Goal: Task Accomplishment & Management: Use online tool/utility

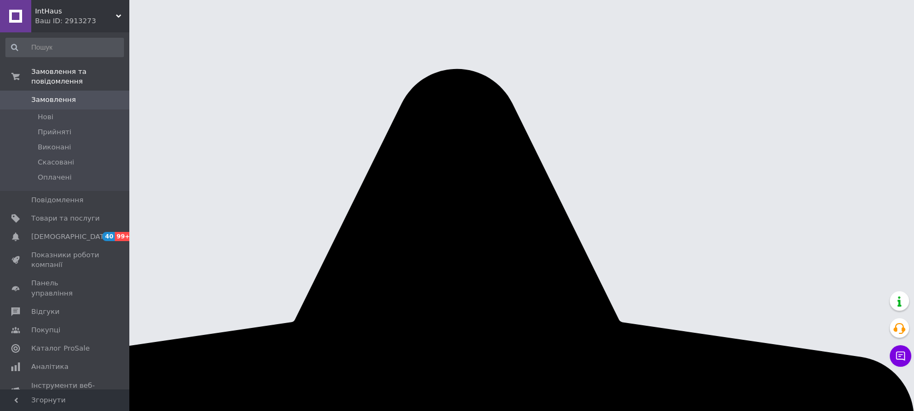
click at [13, 29] on icon at bounding box center [8, 33] width 9 height 9
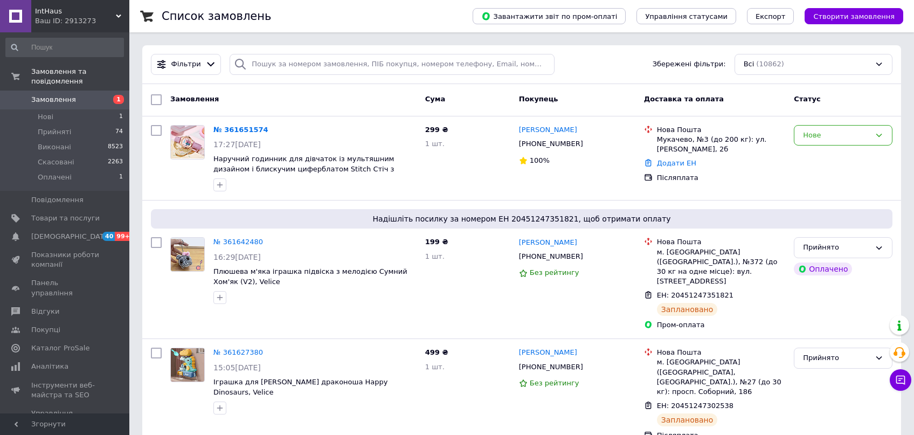
click at [573, 130] on link "Катерина Робежнек" at bounding box center [548, 130] width 58 height 10
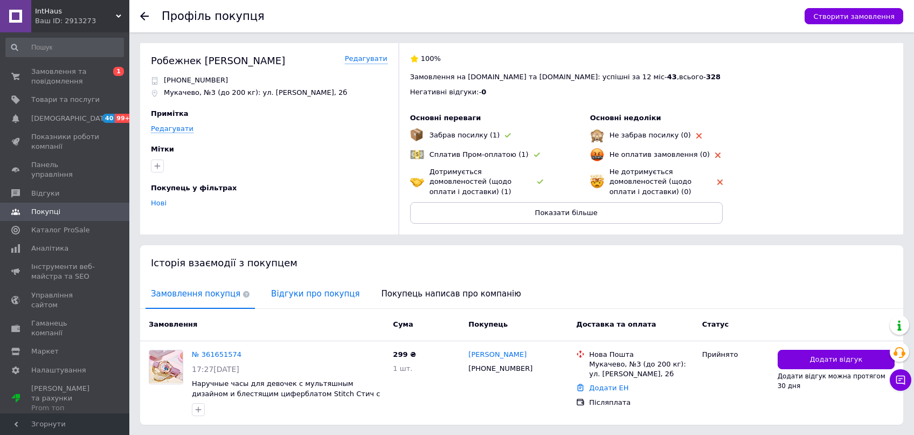
click at [288, 290] on span "Відгуки про покупця" at bounding box center [315, 293] width 99 height 27
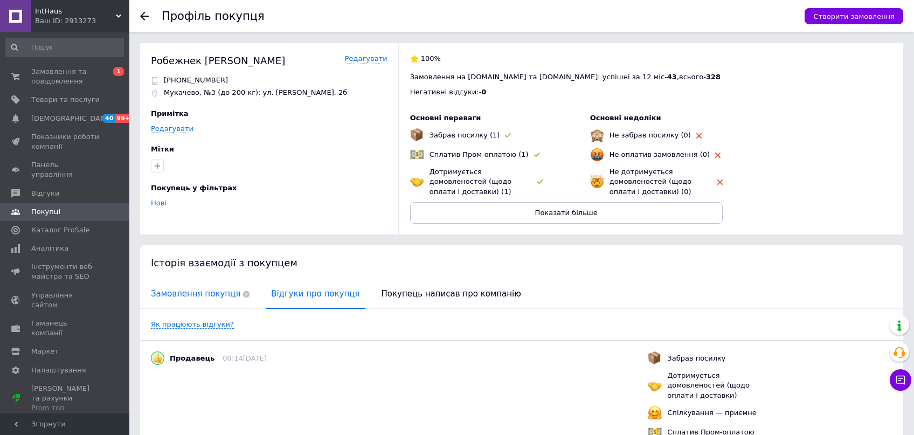
click at [174, 297] on span "Замовлення покупця" at bounding box center [200, 293] width 109 height 27
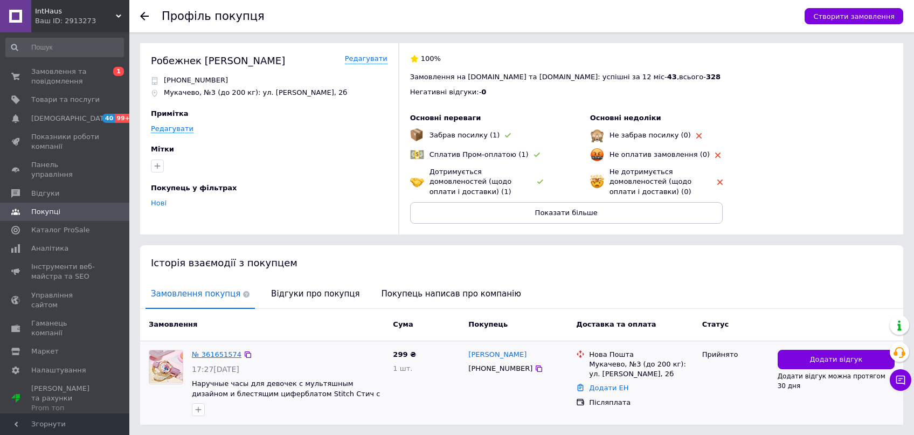
click at [220, 350] on link "№ 361651574" at bounding box center [217, 354] width 50 height 8
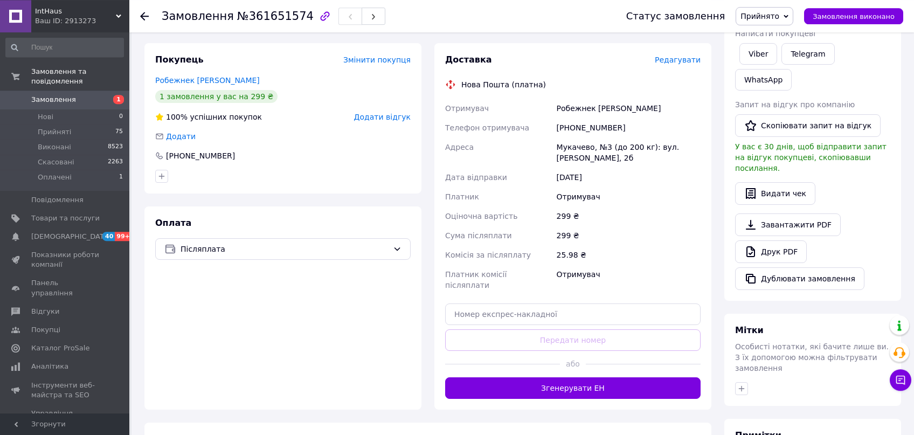
scroll to position [186, 0]
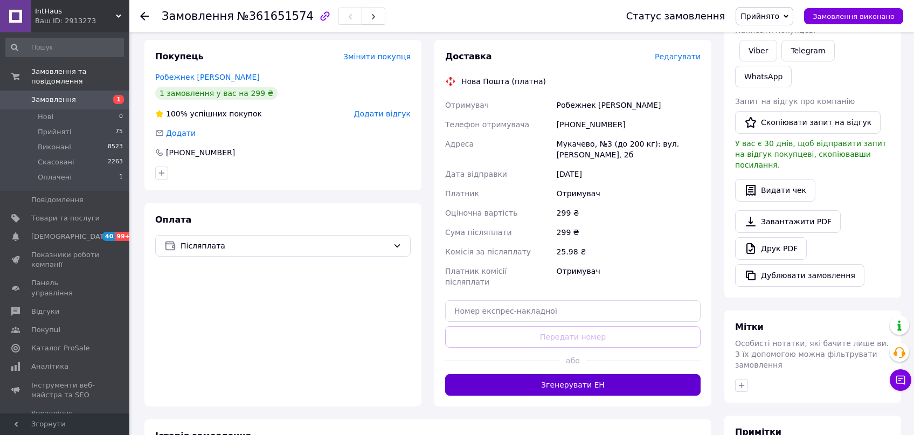
click at [543, 375] on button "Згенерувати ЕН" at bounding box center [573, 385] width 256 height 22
